Goal: Navigation & Orientation: Find specific page/section

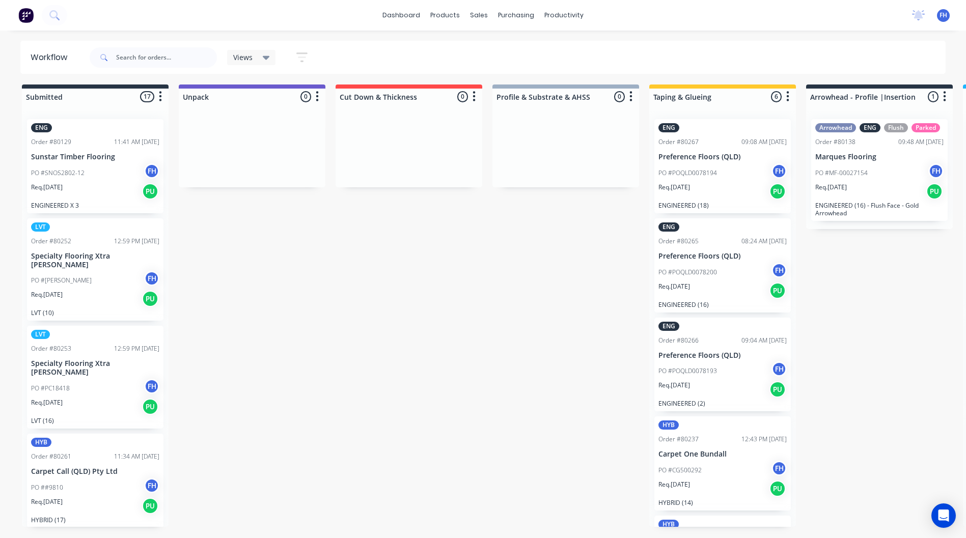
scroll to position [92, 0]
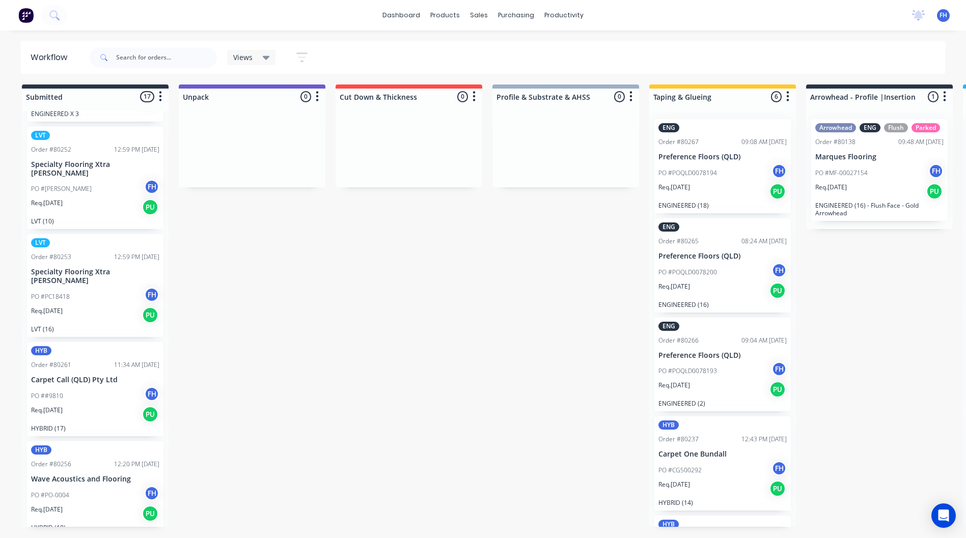
click at [29, 16] on img at bounding box center [25, 15] width 15 height 15
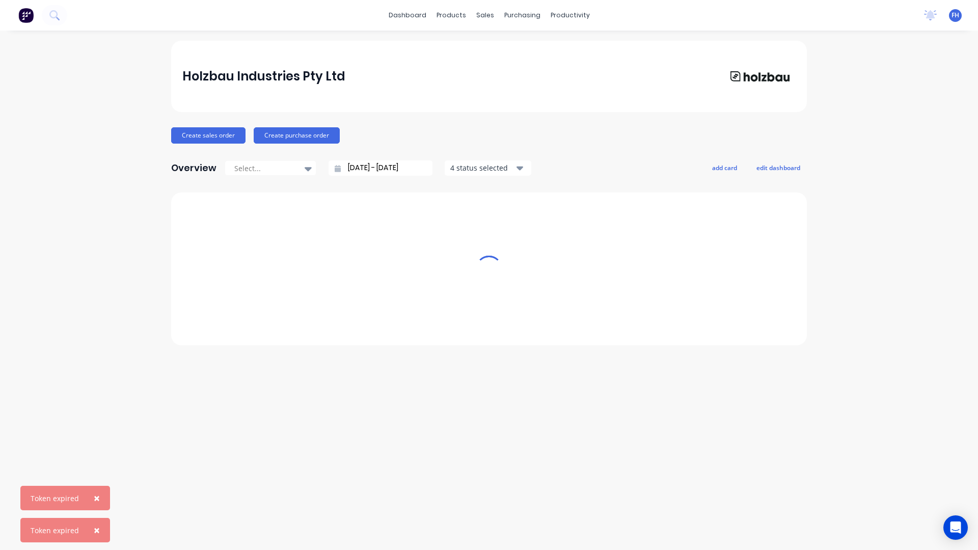
click at [97, 494] on span "×" at bounding box center [97, 498] width 6 height 14
click at [95, 527] on span "×" at bounding box center [97, 530] width 6 height 14
click at [20, 14] on img at bounding box center [25, 15] width 15 height 15
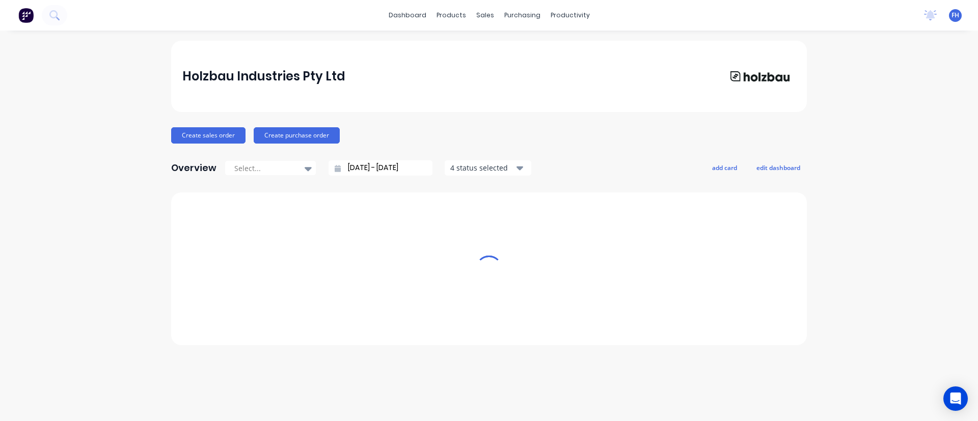
click at [24, 12] on img at bounding box center [25, 15] width 15 height 15
click at [27, 13] on img at bounding box center [25, 15] width 15 height 15
click at [957, 13] on span "FH" at bounding box center [955, 15] width 8 height 9
click at [864, 126] on div "Sign out" at bounding box center [867, 127] width 27 height 9
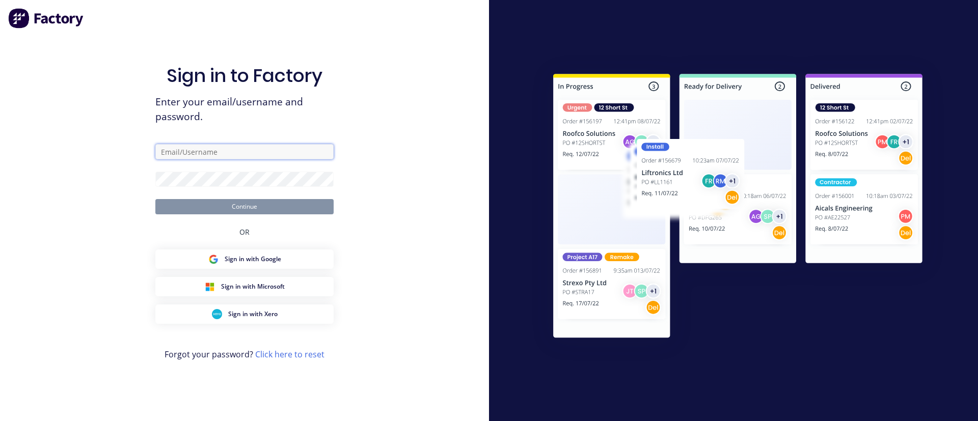
type input "[EMAIL_ADDRESS][DOMAIN_NAME]"
click at [240, 208] on button "Continue" at bounding box center [244, 206] width 178 height 15
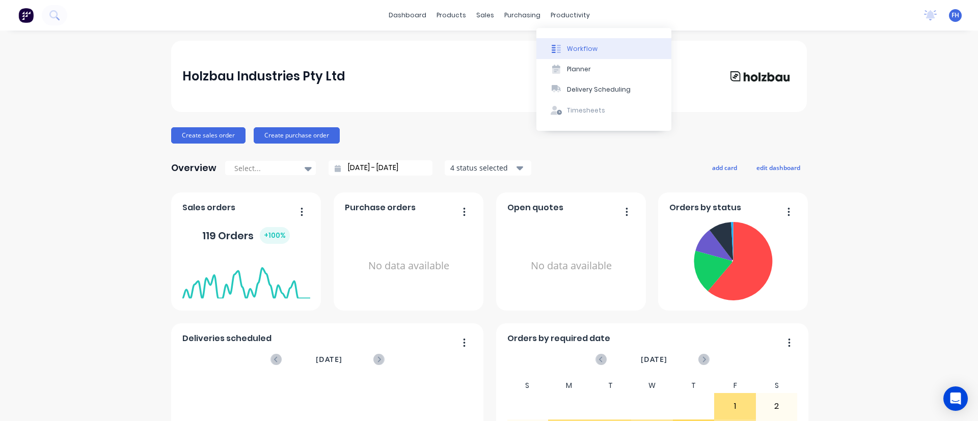
click at [582, 47] on div "Workflow" at bounding box center [582, 48] width 31 height 9
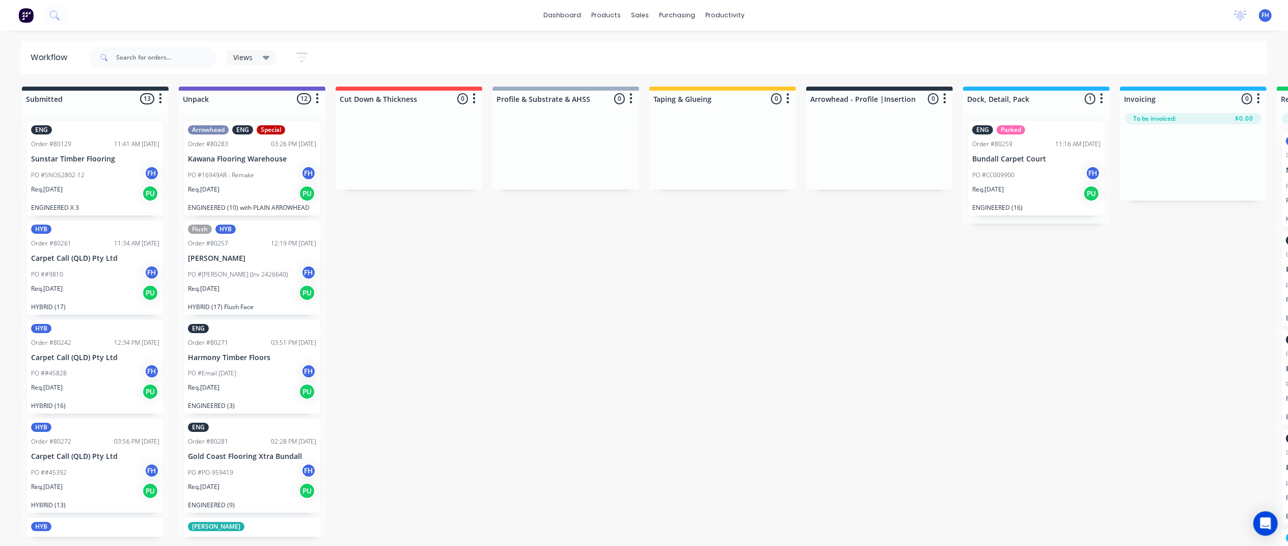
click at [734, 345] on div "Submitted 13 Summaries Total order value Invoiced to date To be invoiced ENG Or…" at bounding box center [915, 317] width 1846 height 461
